Goal: Book appointment/travel/reservation

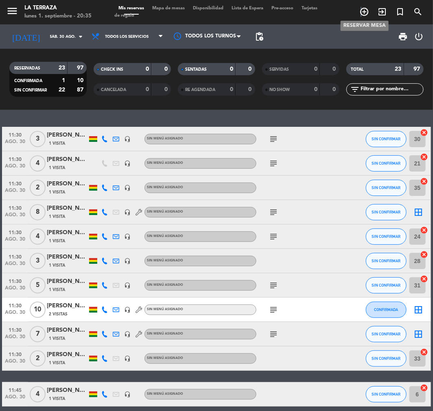
click at [361, 11] on icon "add_circle_outline" at bounding box center [364, 12] width 10 height 10
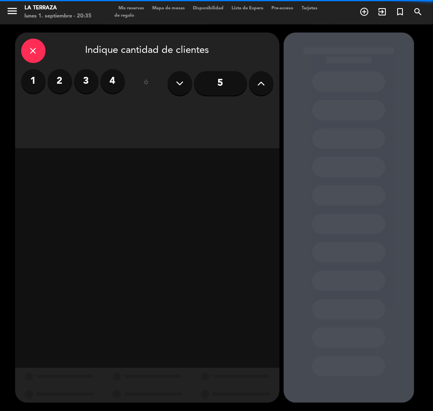
click at [112, 86] on label "4" at bounding box center [113, 81] width 24 height 24
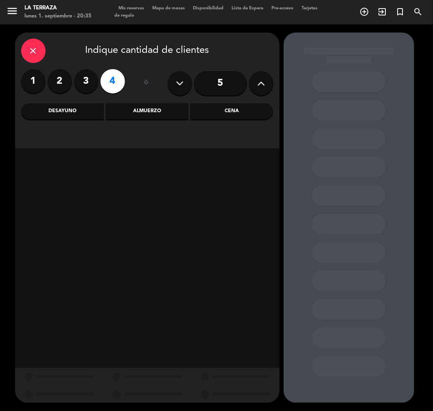
click at [66, 119] on div "close Indique cantidad de clientes 1 2 3 4 ó 5 Desayuno Almuerzo Cena" at bounding box center [147, 91] width 264 height 116
click at [71, 115] on div "Desayuno" at bounding box center [62, 111] width 83 height 16
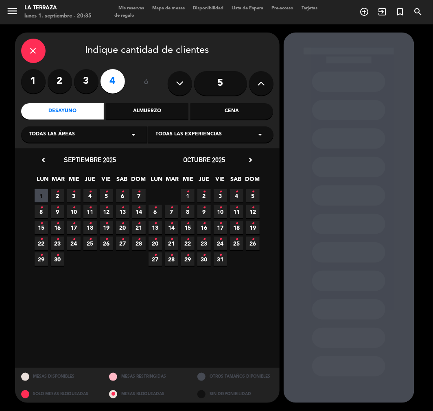
click at [125, 197] on span "6 •" at bounding box center [122, 195] width 13 height 13
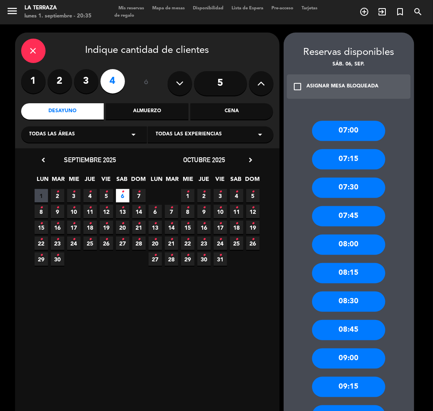
click at [352, 243] on div "08:00" at bounding box center [348, 245] width 73 height 20
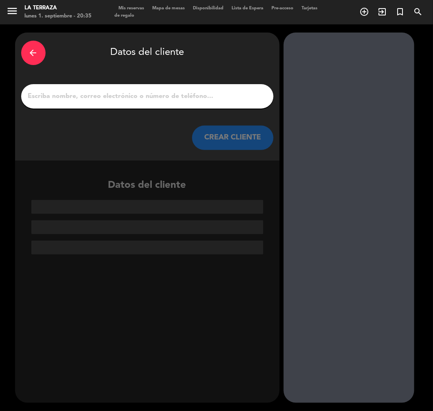
click at [88, 103] on div at bounding box center [147, 96] width 252 height 24
click at [91, 98] on input "1" at bounding box center [147, 96] width 240 height 11
paste input "[PERSON_NAME]"
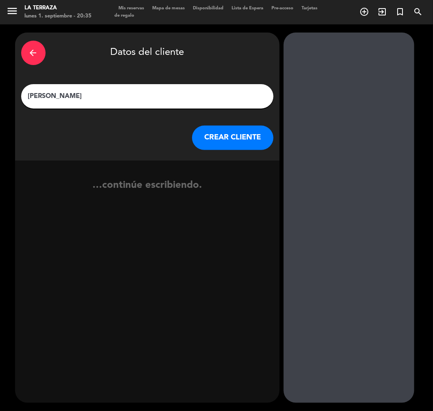
type input "[PERSON_NAME]"
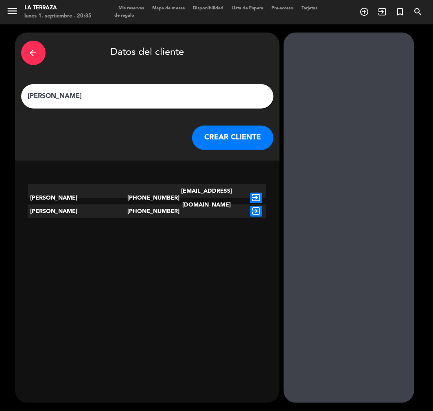
click at [257, 193] on icon "exit_to_app" at bounding box center [256, 198] width 12 height 11
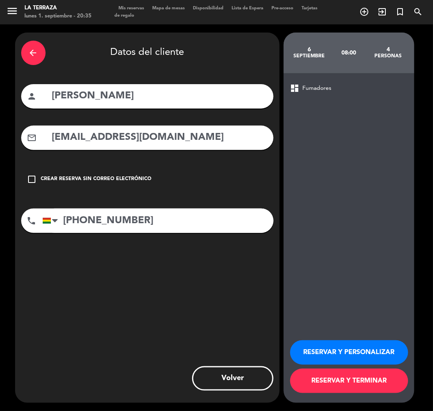
click at [399, 339] on div "RESERVAR Y PERSONALIZAR RESERVAR Y TERMINAR" at bounding box center [349, 363] width 118 height 80
click at [399, 347] on button "RESERVAR Y PERSONALIZAR" at bounding box center [349, 353] width 118 height 24
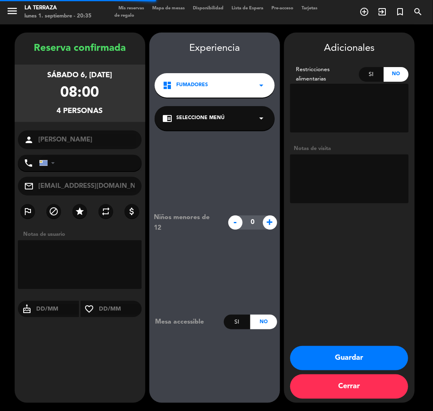
type input "[PHONE_NUMBER]"
click at [344, 180] on textarea at bounding box center [349, 179] width 118 height 49
type textarea "[PERSON_NAME]"
click at [388, 355] on button "Guardar" at bounding box center [349, 358] width 118 height 24
